Goal: Communication & Community: Ask a question

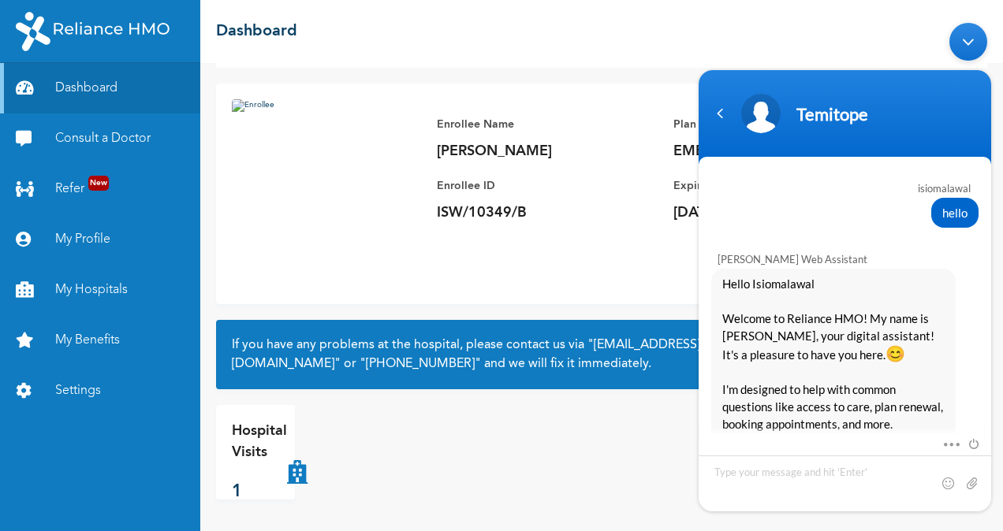
scroll to position [1853, 0]
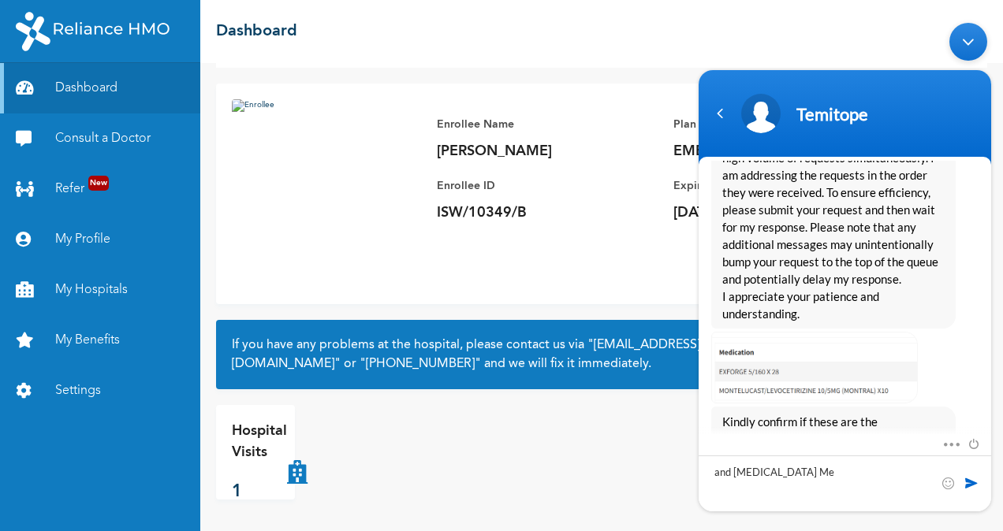
type textarea "and [MEDICAL_DATA] Met"
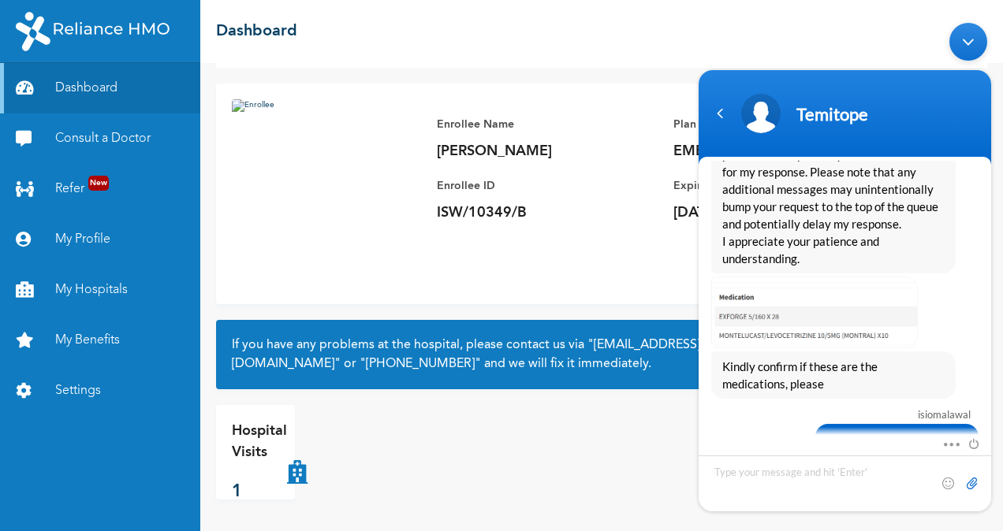
click at [973, 485] on input "file" at bounding box center [972, 483] width 16 height 16
type input "C:\fakepath\prescription .jpg"
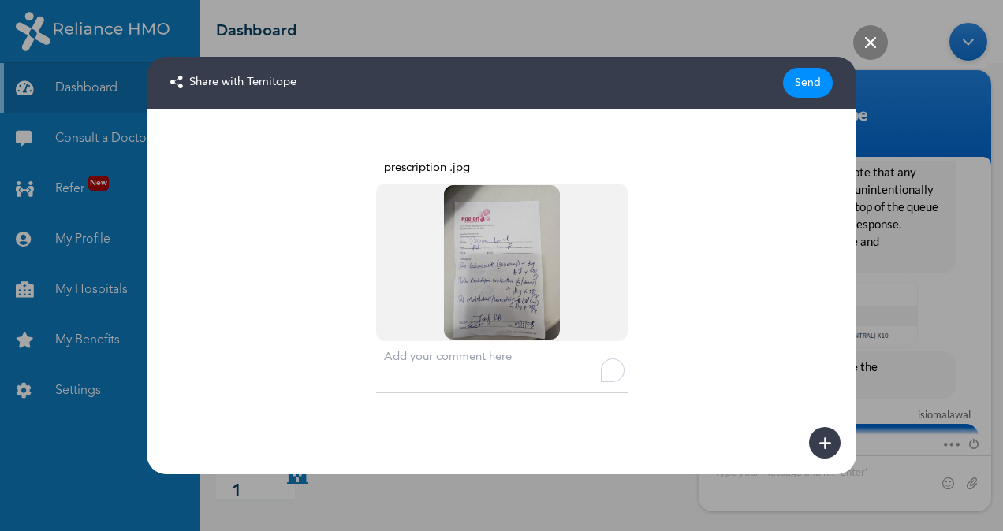
click at [804, 73] on div "Send" at bounding box center [808, 83] width 50 height 30
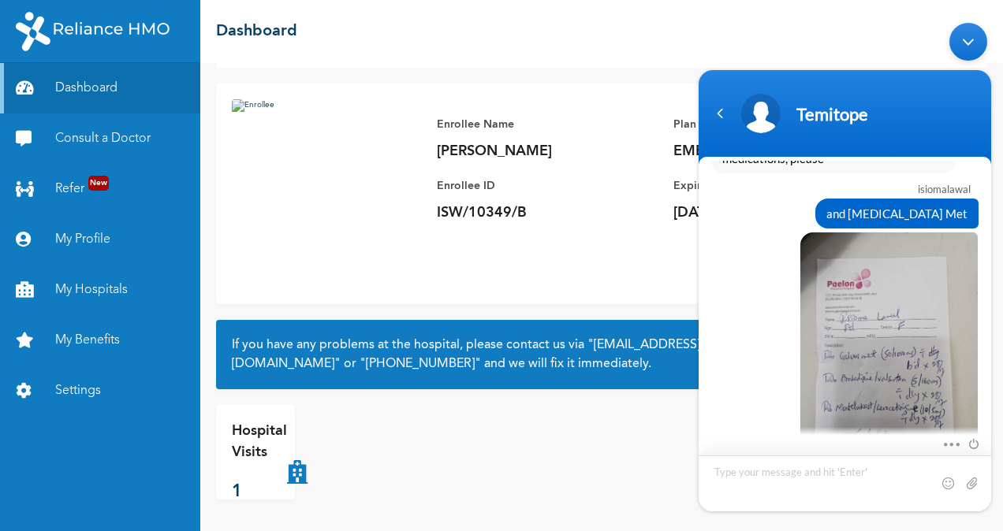
scroll to position [2208, 0]
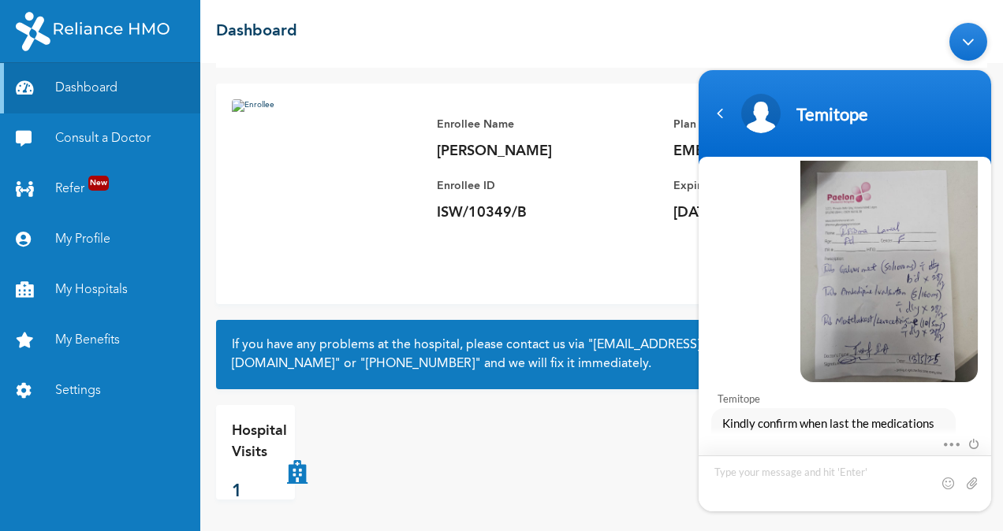
click at [763, 472] on textarea "Type your message and hit 'Enter'" at bounding box center [845, 483] width 293 height 56
type textarea "[DATE] i think"
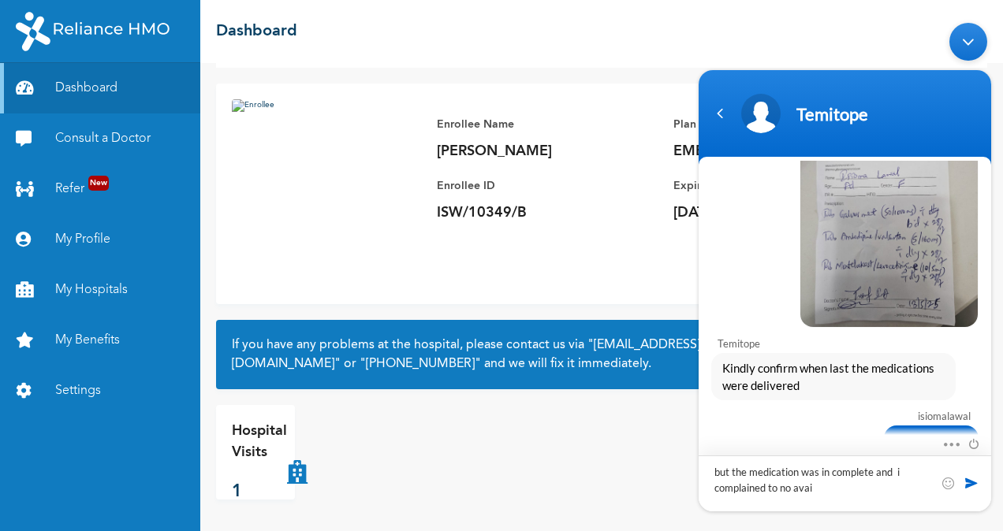
type textarea "but the medication was in complete and i complained to no avail"
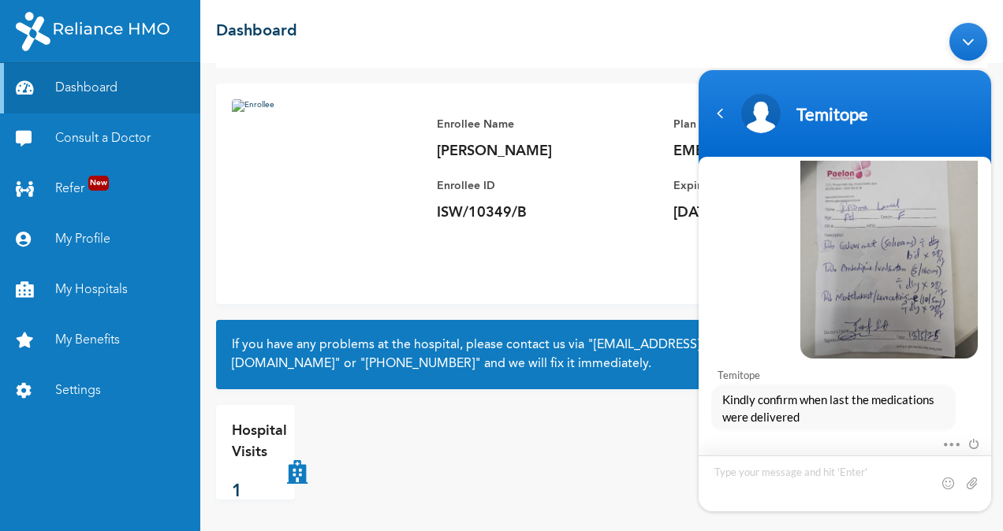
scroll to position [2462, 0]
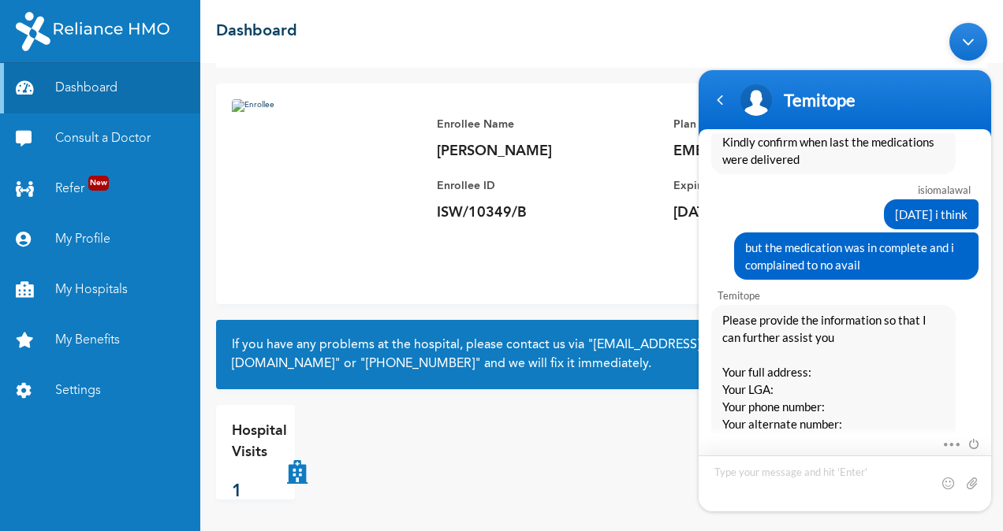
click at [765, 468] on textarea "Type your message and hit 'Enter'" at bounding box center [845, 483] width 293 height 56
click at [733, 484] on textarea "[PERSON_NAME]" at bounding box center [845, 483] width 293 height 56
click at [777, 477] on textarea "[PERSON_NAME]" at bounding box center [845, 483] width 293 height 56
click at [921, 414] on span "Please provide the information so that I can further assist you Your full addre…" at bounding box center [833, 380] width 222 height 139
drag, startPoint x: 904, startPoint y: 415, endPoint x: 850, endPoint y: 406, distance: 55.1
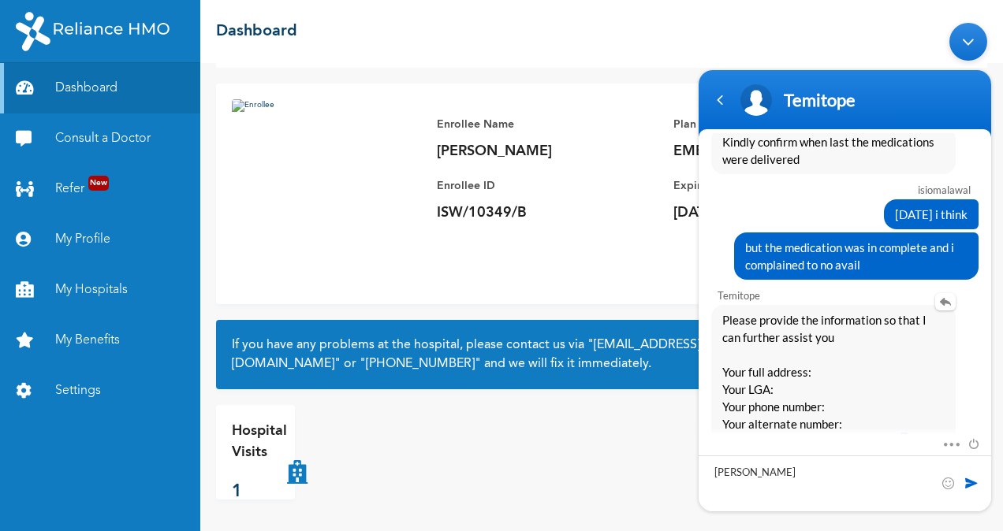
click at [893, 414] on span "Please provide the information so that I can further assist you Your full addre…" at bounding box center [833, 380] width 222 height 139
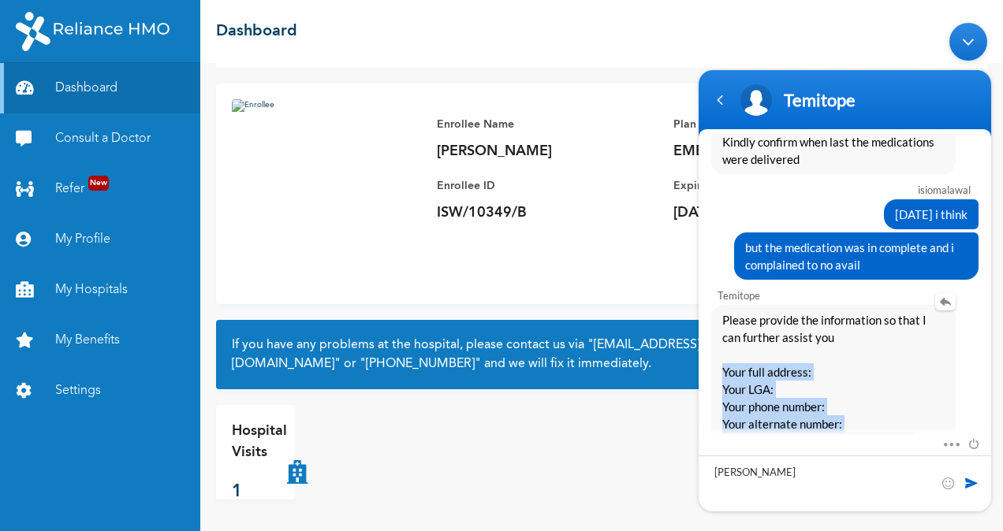
drag, startPoint x: 722, startPoint y: 346, endPoint x: 917, endPoint y: 414, distance: 206.2
click at [917, 414] on span "Please provide the information so that I can further assist you Your full addre…" at bounding box center [833, 380] width 222 height 139
copy span "Your full address: Your LGA: Your phone number: Your alternate number: Your del…"
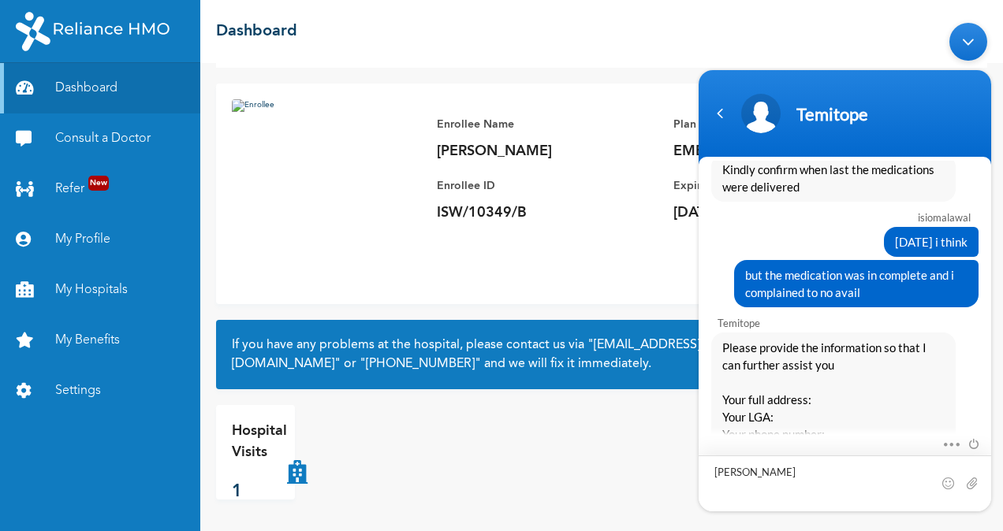
drag, startPoint x: 737, startPoint y: 472, endPoint x: 628, endPoint y: 473, distance: 109.6
click at [691, 473] on html "Temitope isiomalawal hello [PERSON_NAME] Enrollee Web Assistant Hello [PERSON_N…" at bounding box center [845, 266] width 308 height 505
click at [790, 469] on textarea "[PERSON_NAME]" at bounding box center [845, 483] width 293 height 56
drag, startPoint x: 850, startPoint y: 417, endPoint x: 1366, endPoint y: 429, distance: 516.6
click at [691, 414] on html "Temitope isiomalawal hello [PERSON_NAME] Enrollee Web Assistant Hello [PERSON_N…" at bounding box center [845, 266] width 308 height 505
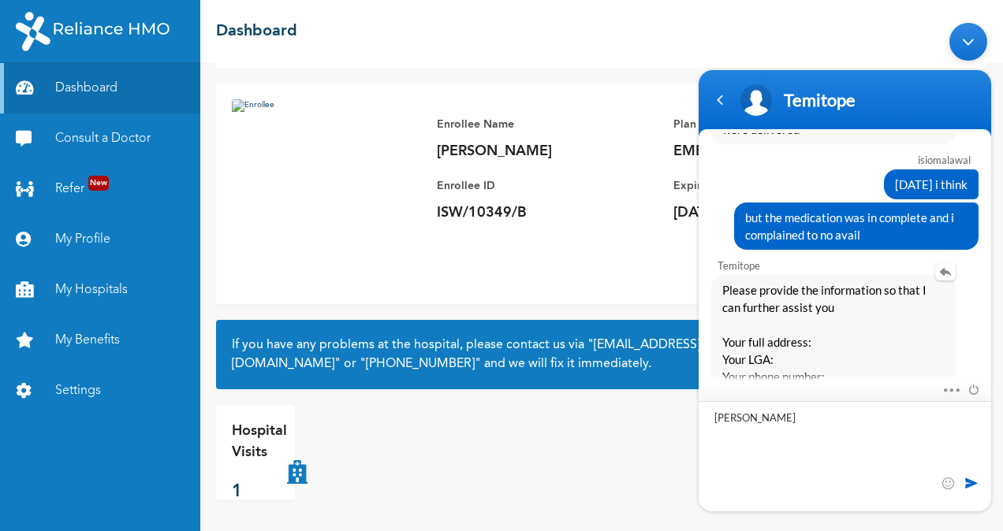
scroll to position [2516, 0]
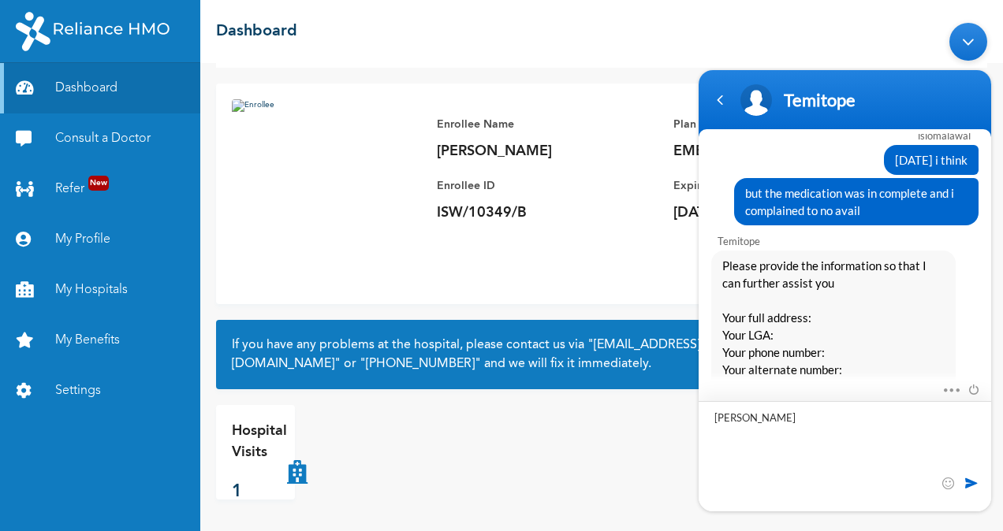
click at [785, 416] on textarea ": [PERSON_NAME] Your LGA: ETI-Osa Your phone number: [PHONE_NUMBER] Your altern…" at bounding box center [845, 456] width 293 height 110
type textarea ": [PERSON_NAME] - 16c [GEOGRAPHIC_DATA] off [GEOGRAPHIC_DATA] Oniru Your LGA: E…"
click at [971, 479] on span at bounding box center [972, 483] width 16 height 16
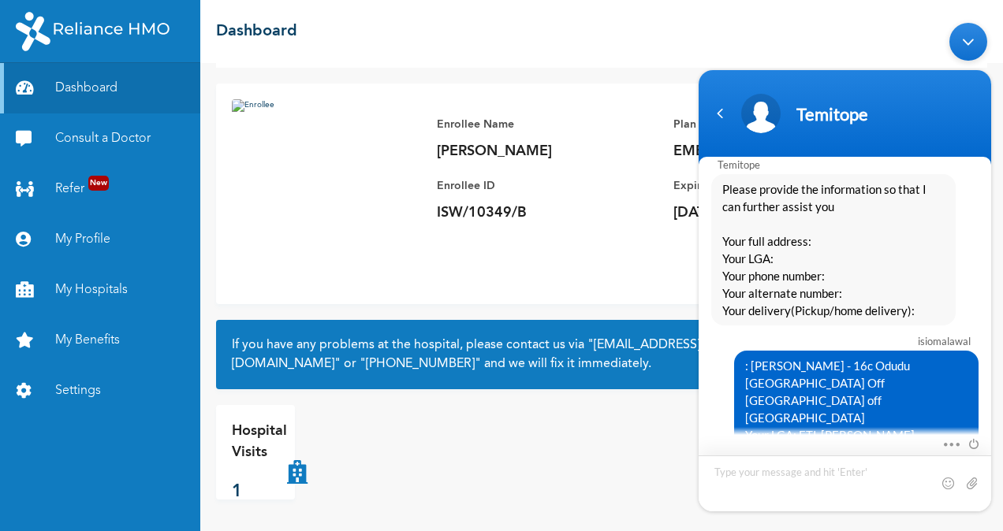
scroll to position [2875, 0]
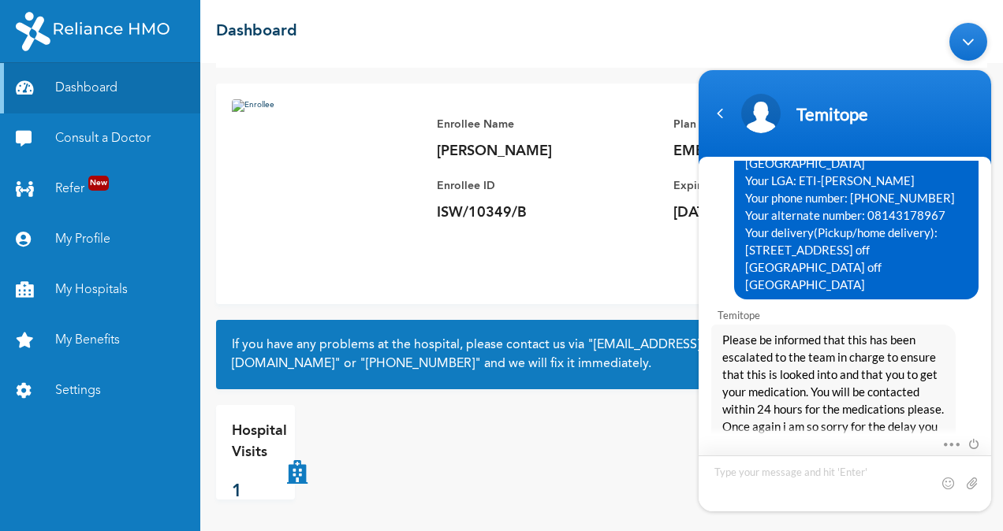
click at [749, 473] on textarea "Type your message and hit 'Enter'" at bounding box center [845, 483] width 293 height 56
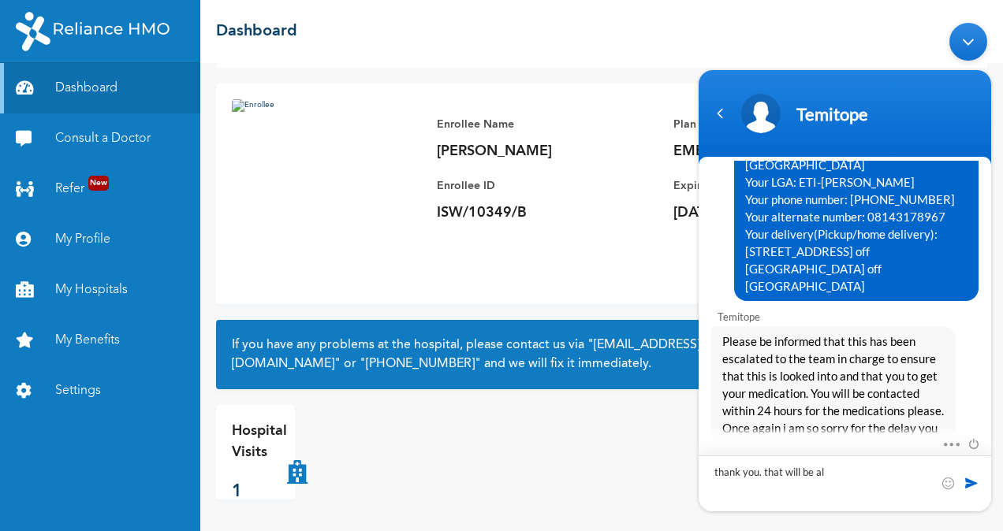
type textarea "thank you. that will be all"
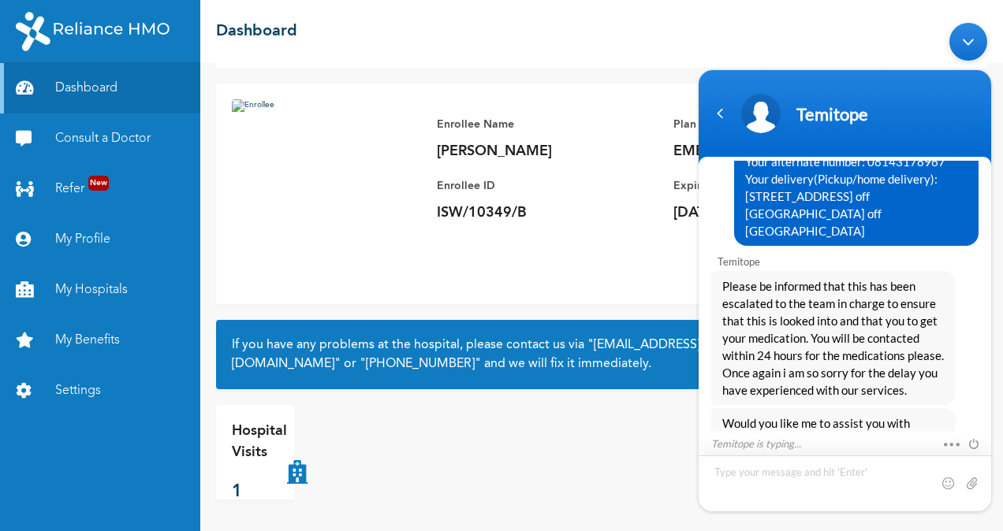
scroll to position [2984, 0]
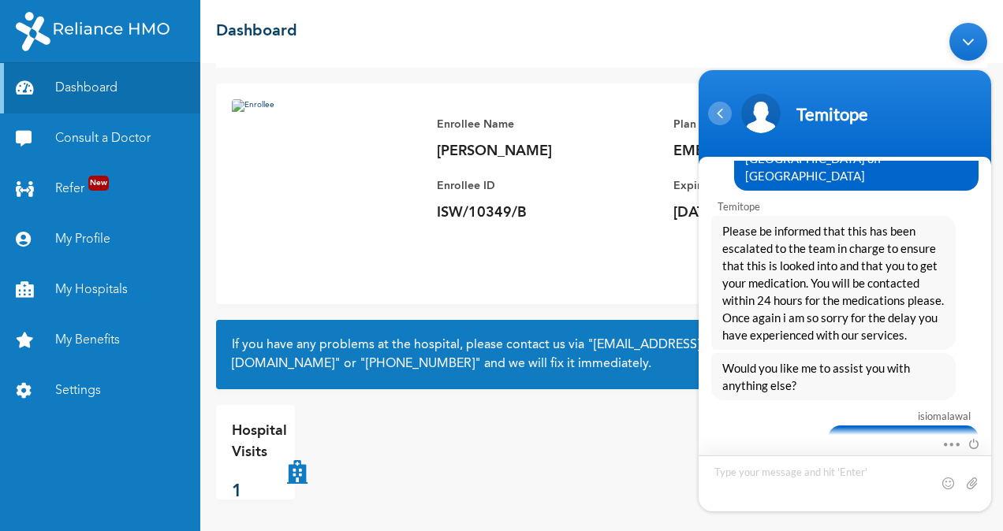
click at [718, 120] on div "Navigation go back" at bounding box center [720, 113] width 24 height 24
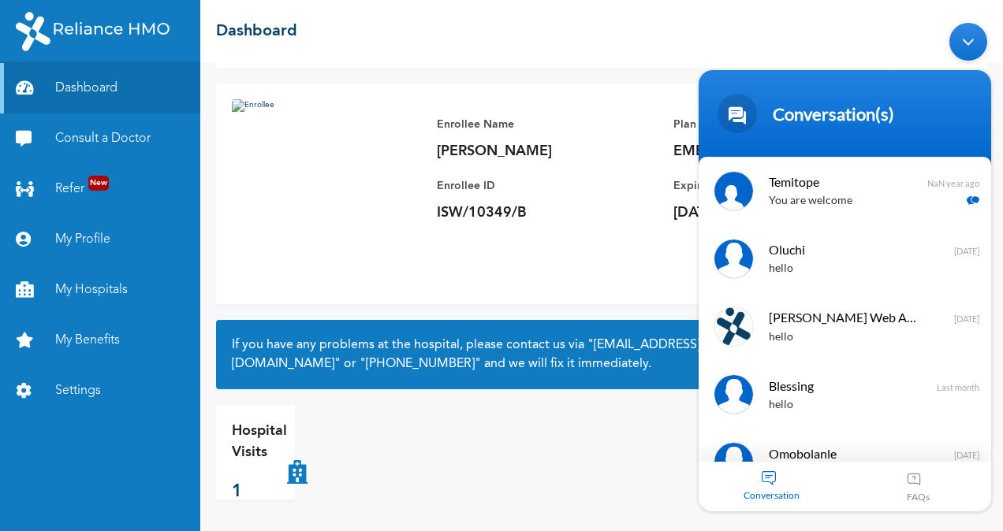
click at [574, 484] on div "Hospital Visits 1" at bounding box center [601, 452] width 771 height 95
click at [547, 27] on div "☰ Dashboard" at bounding box center [601, 31] width 803 height 63
